Goal: Information Seeking & Learning: Learn about a topic

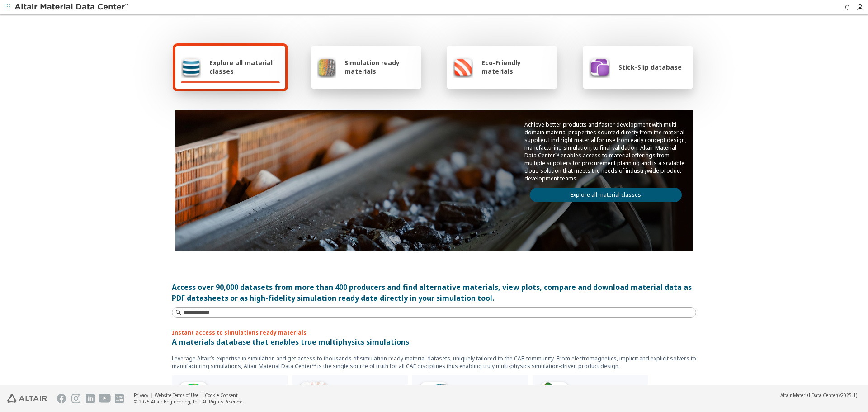
click at [813, 71] on div "Explore all material classes Simulation ready materials Eco-Friendly materials …" at bounding box center [434, 200] width 868 height 369
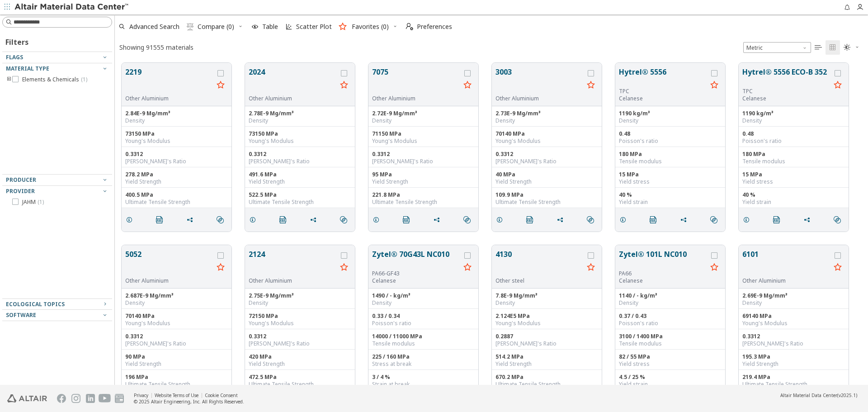
scroll to position [322, 747]
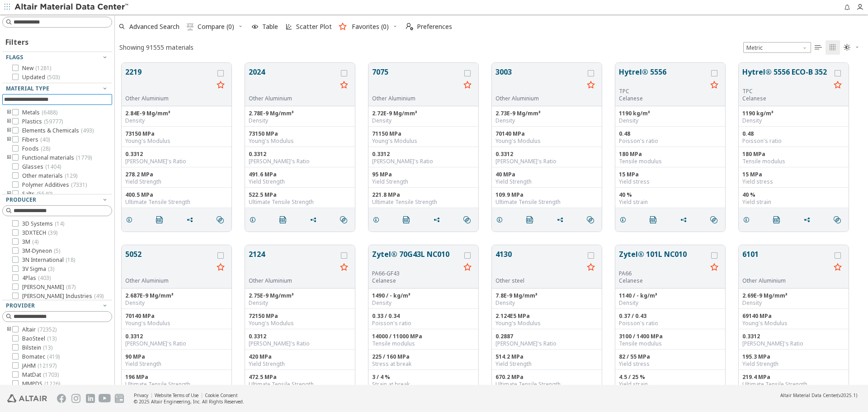
click at [62, 99] on input at bounding box center [58, 100] width 108 height 10
type input "****"
click at [57, 124] on span "Metal matrix composites ( 31 )" at bounding box center [72, 125] width 73 height 14
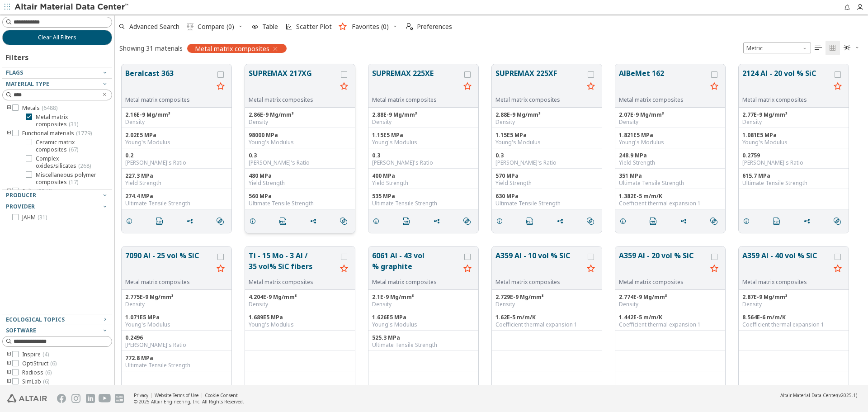
click at [288, 82] on button "SUPREMAX 217XG" at bounding box center [293, 82] width 88 height 28
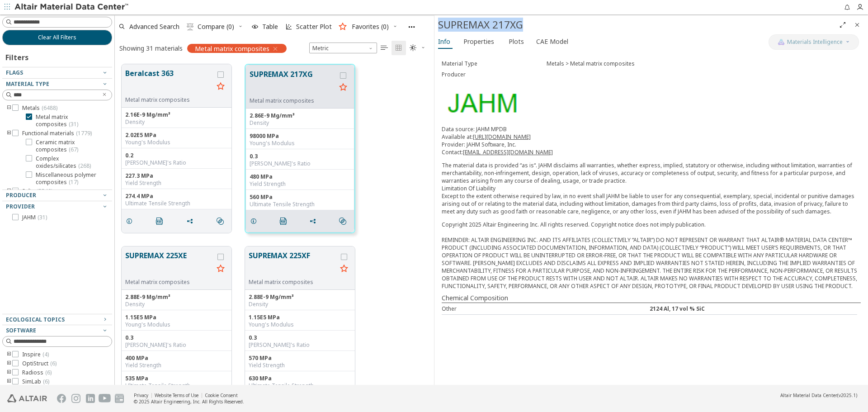
drag, startPoint x: 440, startPoint y: 24, endPoint x: 538, endPoint y: 24, distance: 98.1
click at [538, 24] on div "SUPREMAX 217XG" at bounding box center [636, 25] width 397 height 14
click at [856, 27] on icon "Close" at bounding box center [857, 24] width 7 height 7
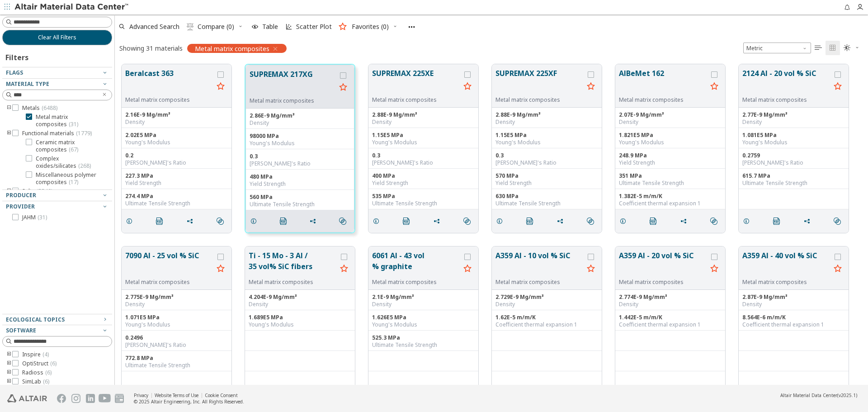
scroll to position [321, 747]
click at [76, 36] on button "Clear All Filters" at bounding box center [57, 37] width 110 height 15
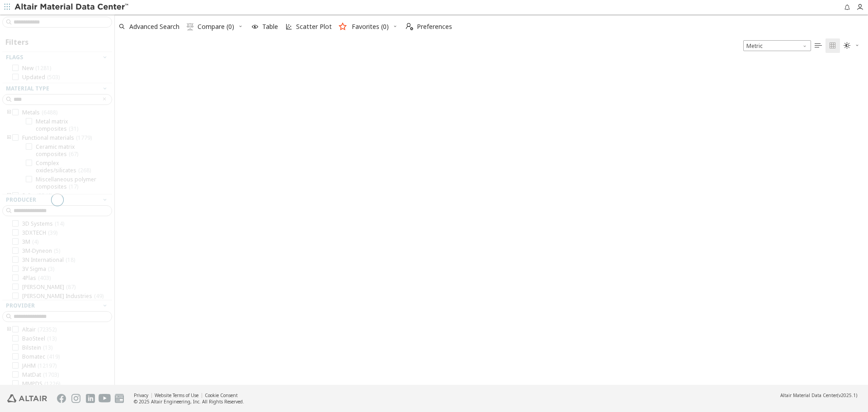
scroll to position [322, 747]
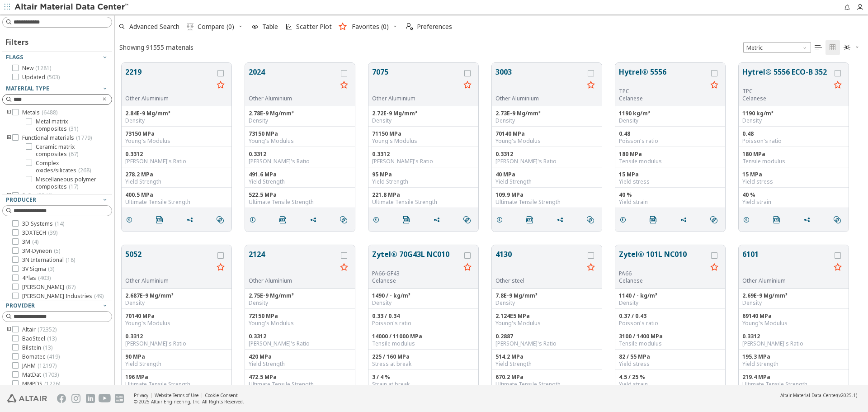
click at [102, 99] on icon "Clear text" at bounding box center [104, 98] width 5 height 5
click at [85, 98] on input at bounding box center [58, 100] width 108 height 10
type input "****"
click at [40, 112] on span "Timber ( 8546 )" at bounding box center [40, 112] width 37 height 7
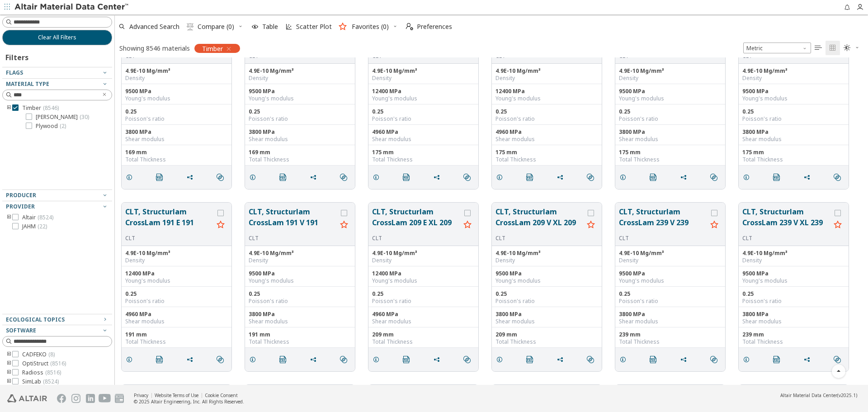
scroll to position [271, 0]
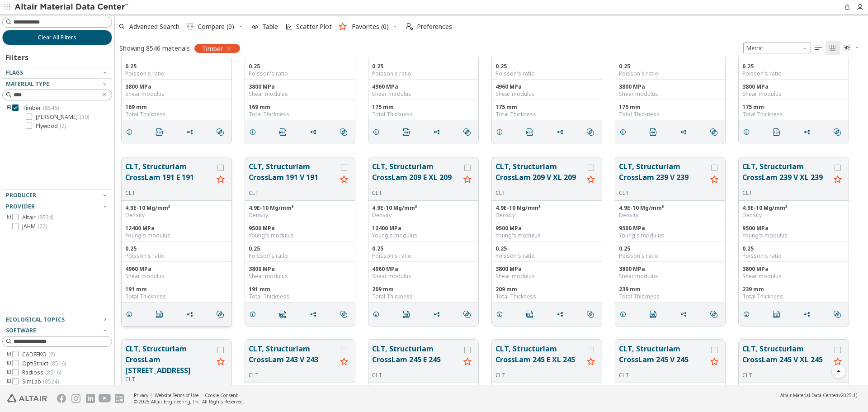
click at [171, 170] on button "CLT, Structurlam CrossLam 191 E 191" at bounding box center [169, 175] width 88 height 28
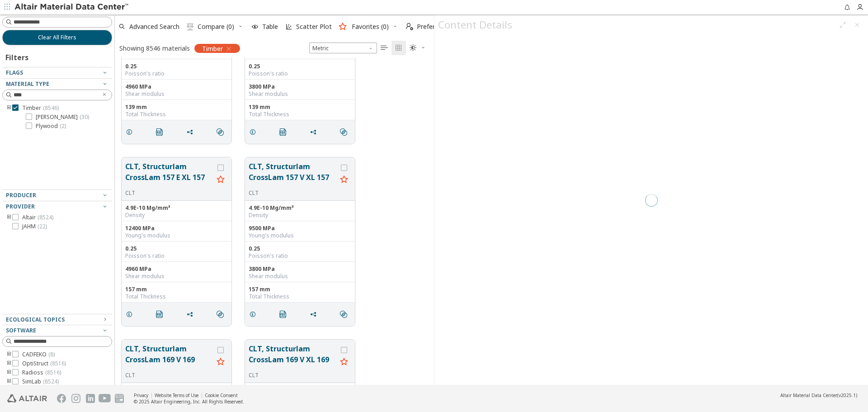
scroll to position [321, 312]
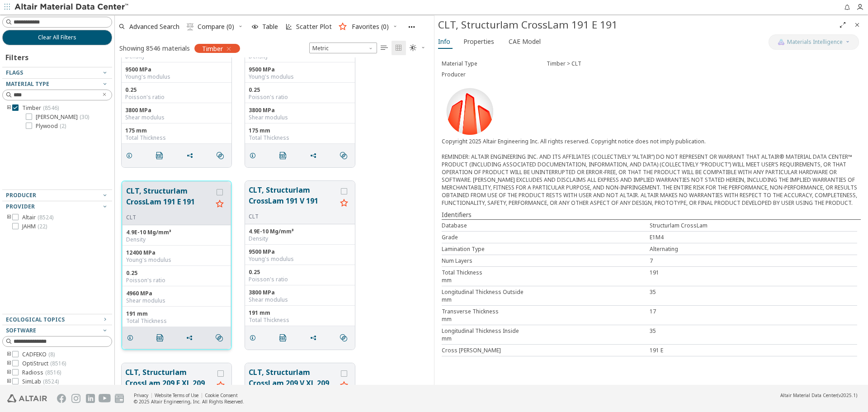
scroll to position [996, 0]
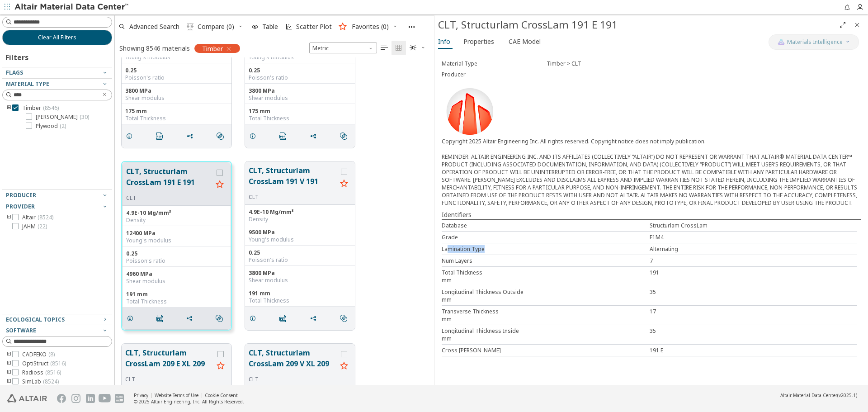
drag, startPoint x: 447, startPoint y: 248, endPoint x: 487, endPoint y: 245, distance: 40.8
click at [487, 245] on div "Lamination Type" at bounding box center [546, 249] width 208 height 8
drag, startPoint x: 453, startPoint y: 262, endPoint x: 485, endPoint y: 261, distance: 31.7
click at [485, 261] on div "Num Layers" at bounding box center [546, 261] width 208 height 8
click at [487, 261] on div "Num Layers" at bounding box center [546, 261] width 208 height 8
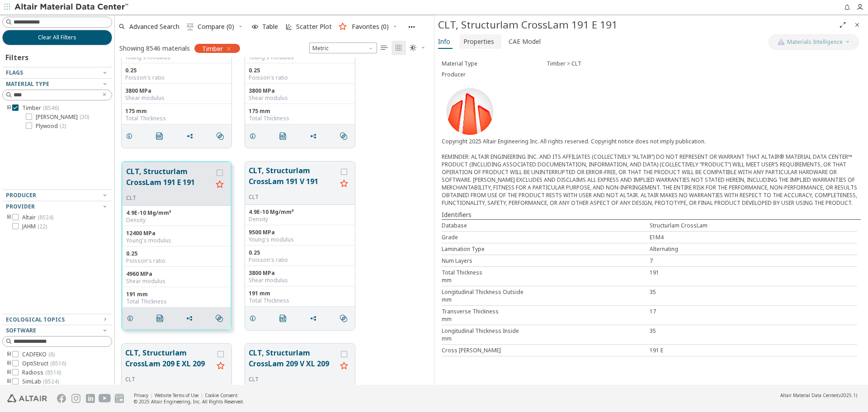
click at [488, 39] on span "Properties" at bounding box center [478, 41] width 31 height 14
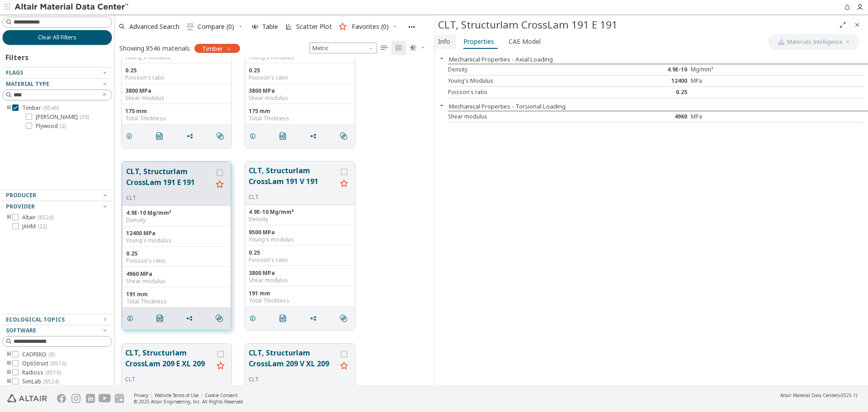
click at [453, 46] on button "Info" at bounding box center [446, 41] width 22 height 14
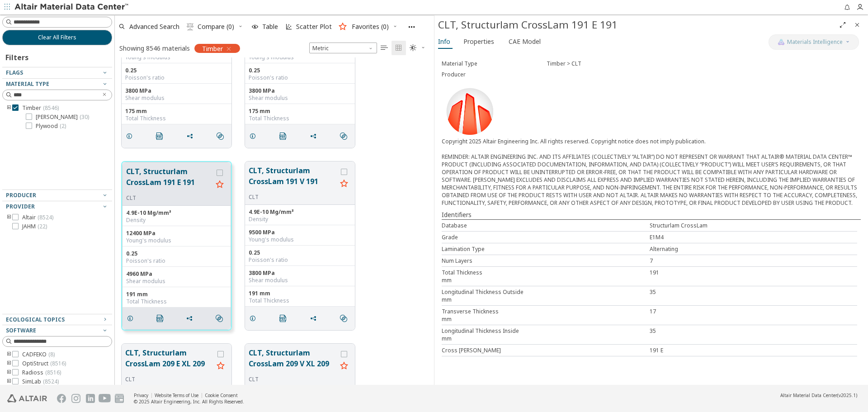
click at [857, 23] on icon "Close" at bounding box center [857, 24] width 7 height 7
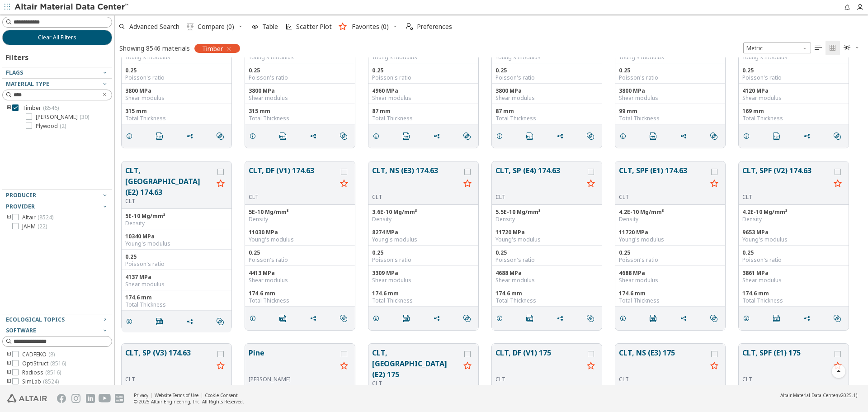
scroll to position [321, 747]
